Goal: Find specific page/section

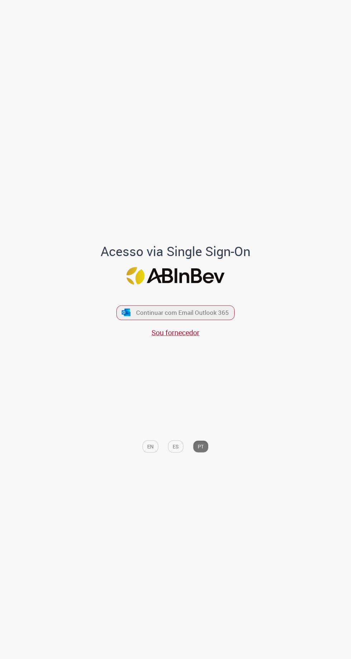
scroll to position [44, 0]
click at [126, 309] on img "submit" at bounding box center [126, 313] width 10 height 8
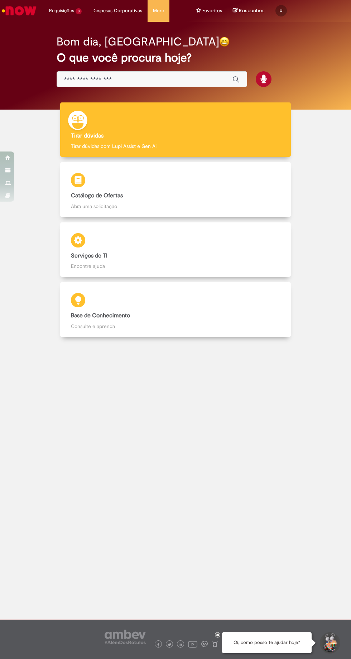
click at [92, 79] on input "Basta digitar aqui" at bounding box center [144, 80] width 161 height 8
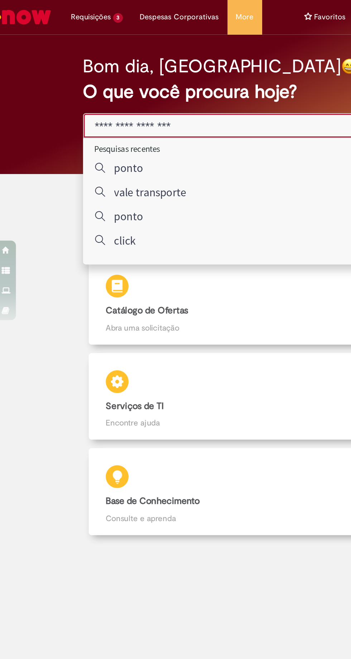
click at [82, 106] on p "ponto" at bounding box center [85, 105] width 18 height 9
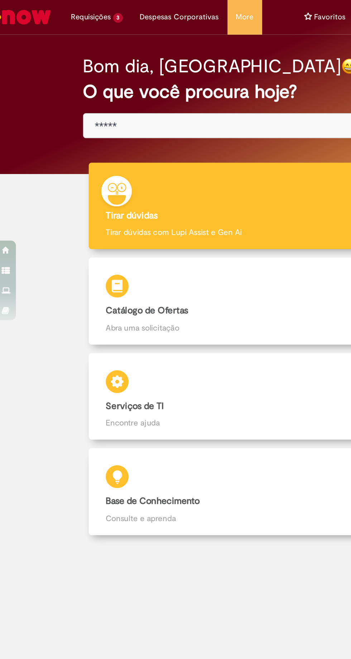
type input "*****"
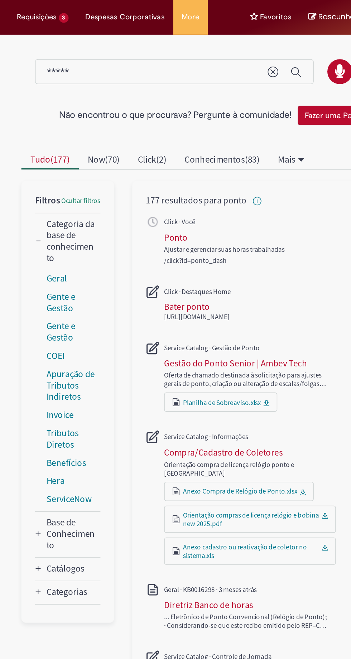
click at [151, 194] on div "Bater ponto" at bounding box center [156, 192] width 29 height 7
